Goal: Register for event/course

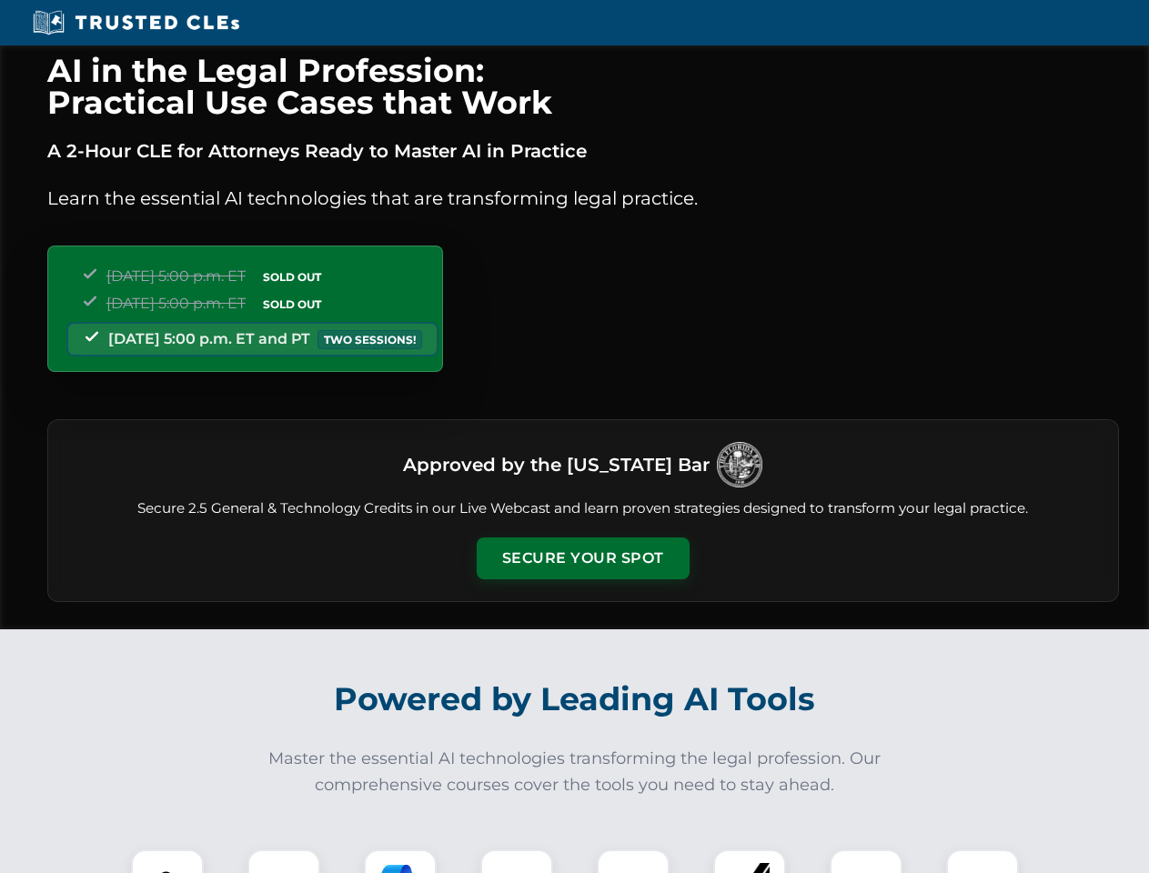
click at [582, 558] on button "Secure Your Spot" at bounding box center [583, 558] width 213 height 42
click at [167, 861] on img at bounding box center [167, 885] width 53 height 53
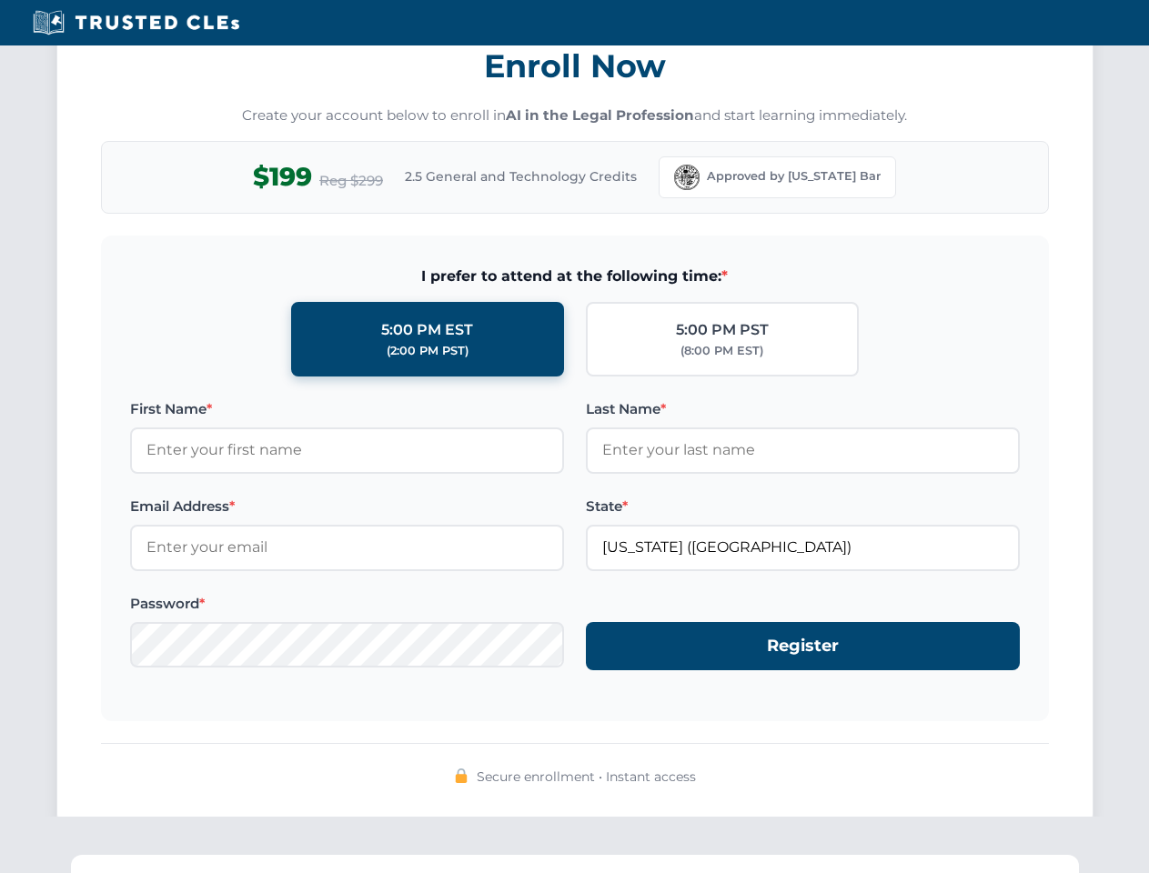
scroll to position [1785, 0]
